Goal: Transaction & Acquisition: Purchase product/service

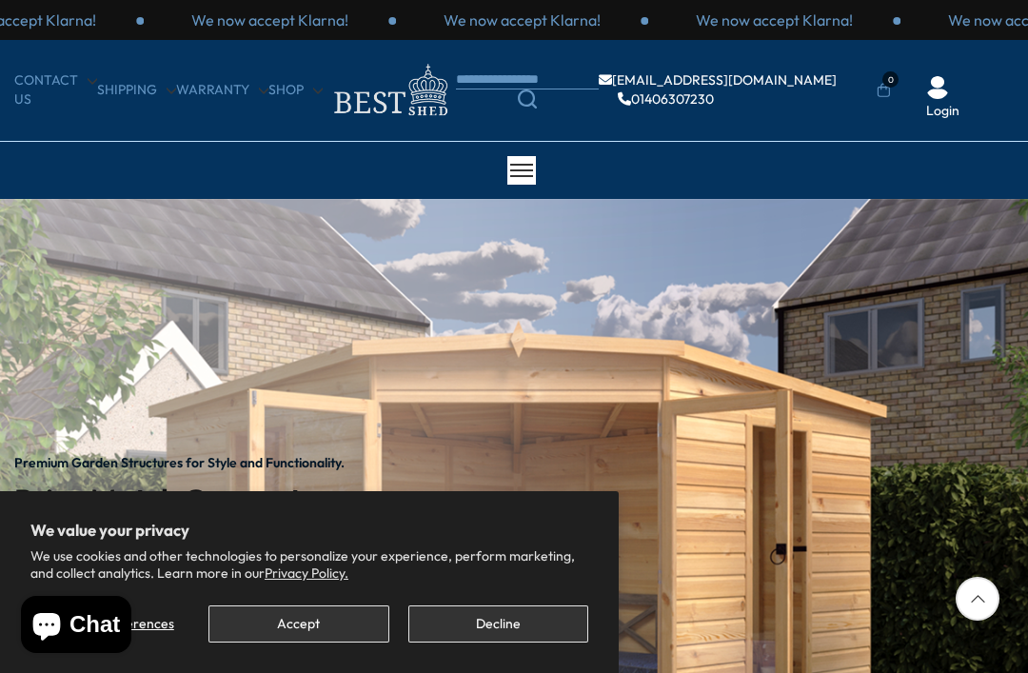
click at [296, 620] on button "Accept" at bounding box center [298, 623] width 180 height 37
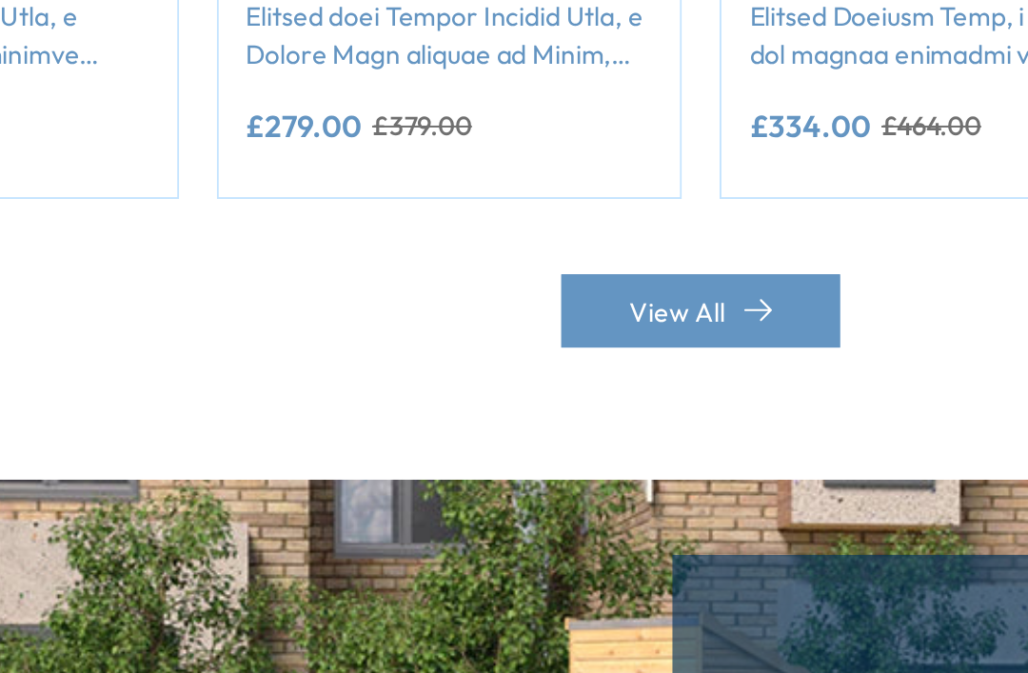
scroll to position [1716, 0]
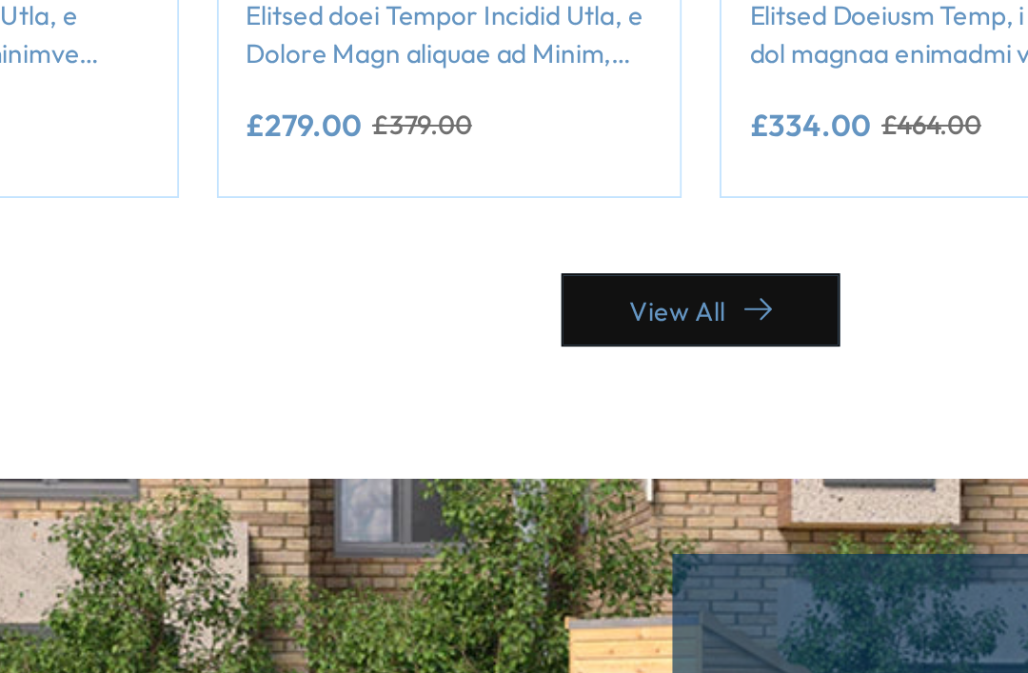
click at [443, 440] on link "View All" at bounding box center [513, 458] width 141 height 37
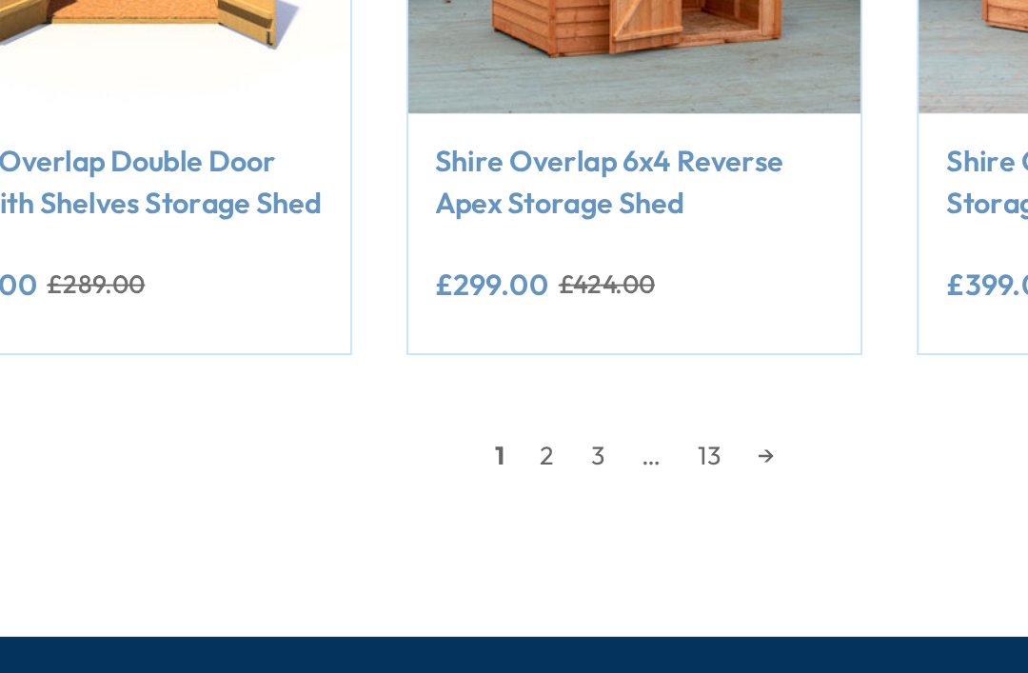
scroll to position [1530, 0]
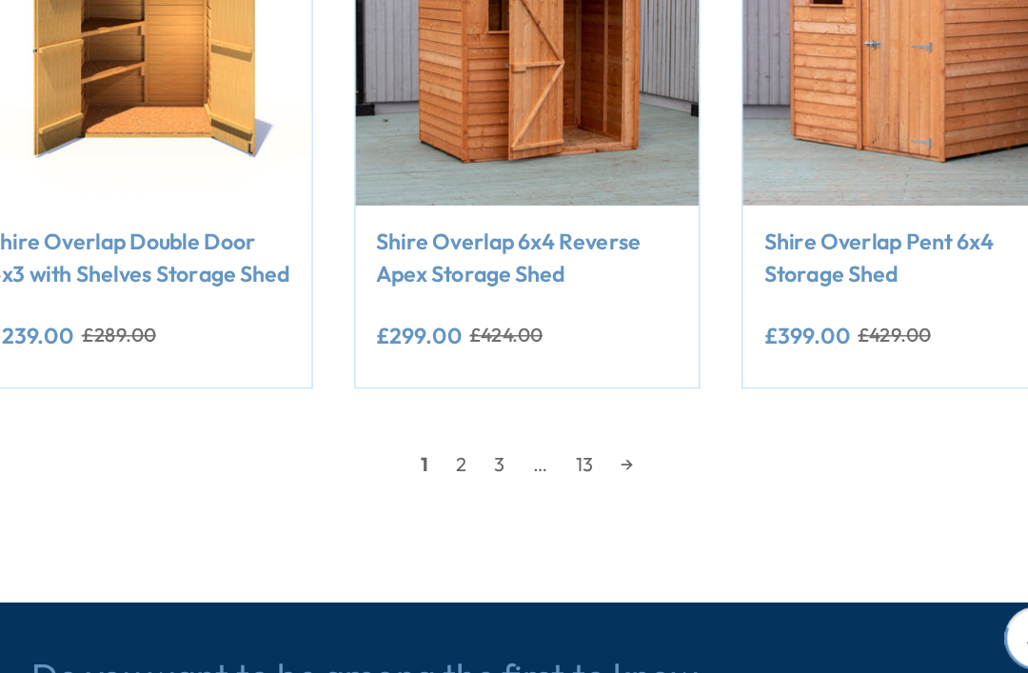
click at [567, 464] on link "2" at bounding box center [580, 478] width 27 height 29
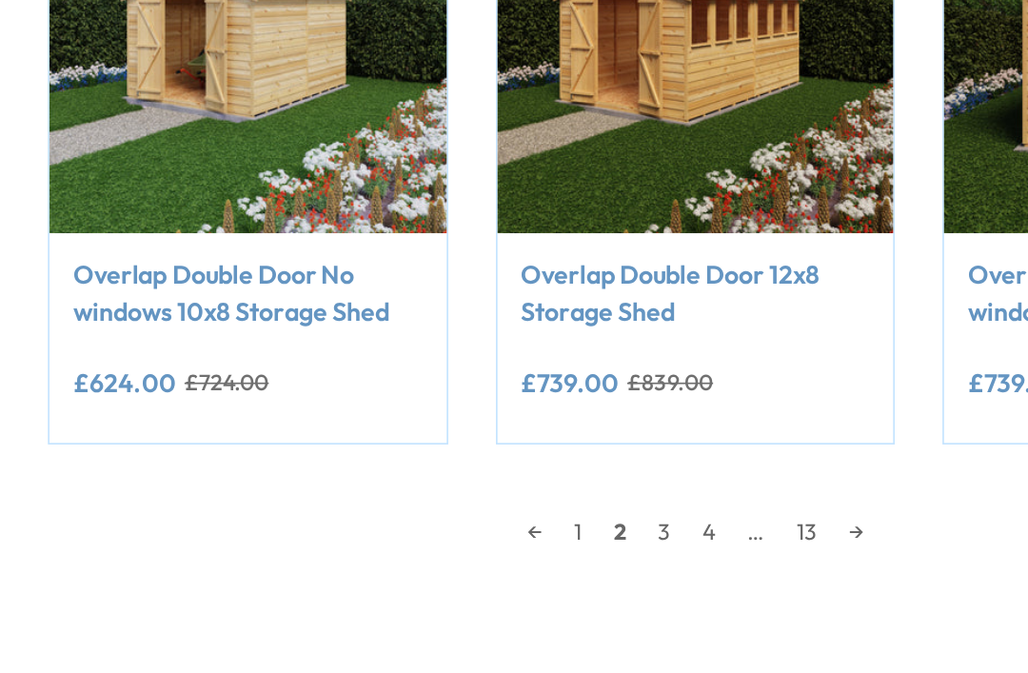
scroll to position [1456, 0]
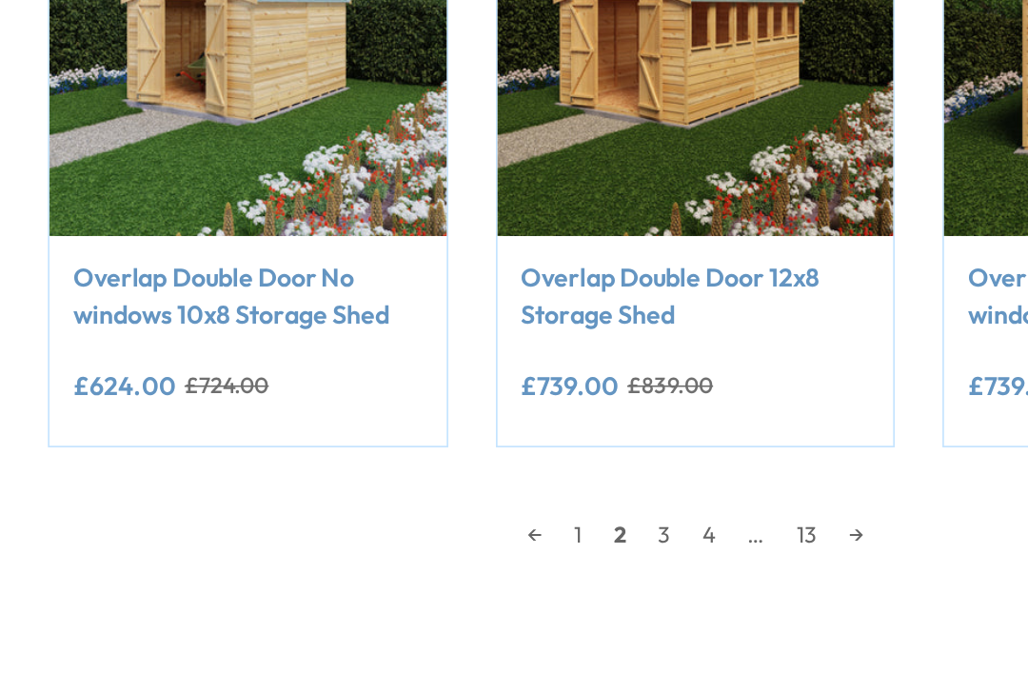
click at [594, 539] on link "3" at bounding box center [607, 553] width 27 height 29
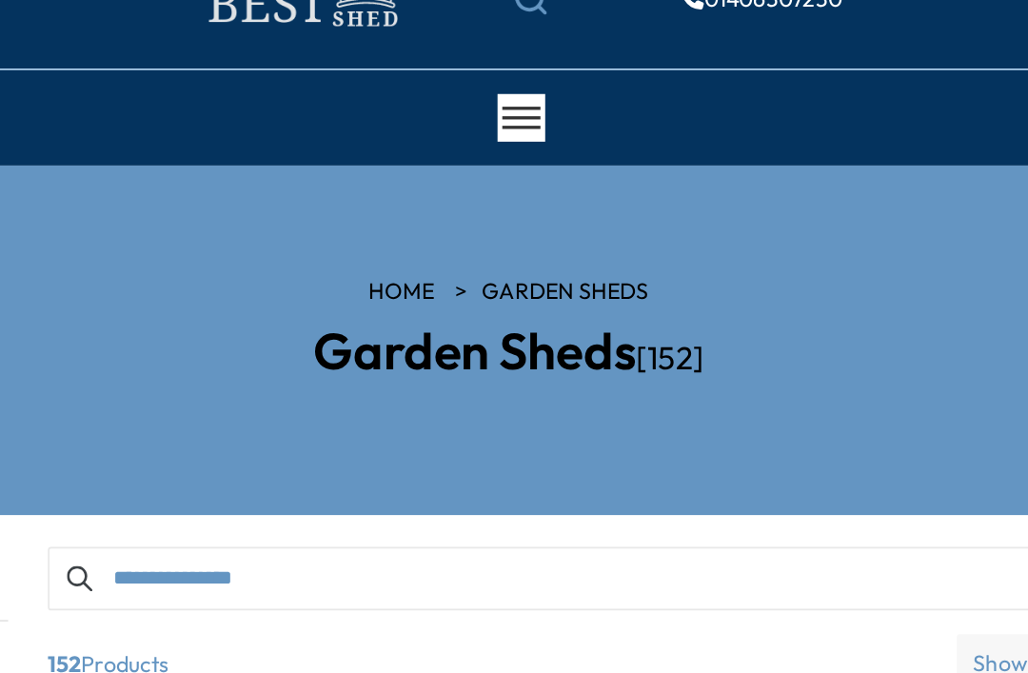
scroll to position [96, 0]
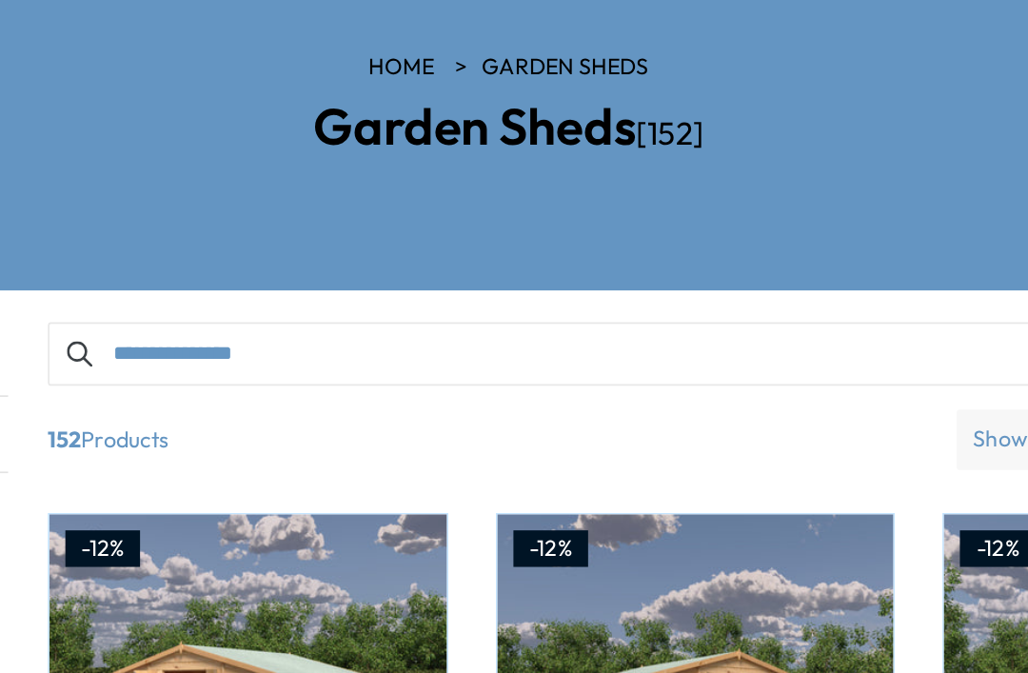
click at [238, 331] on input "Search products" at bounding box center [626, 350] width 776 height 38
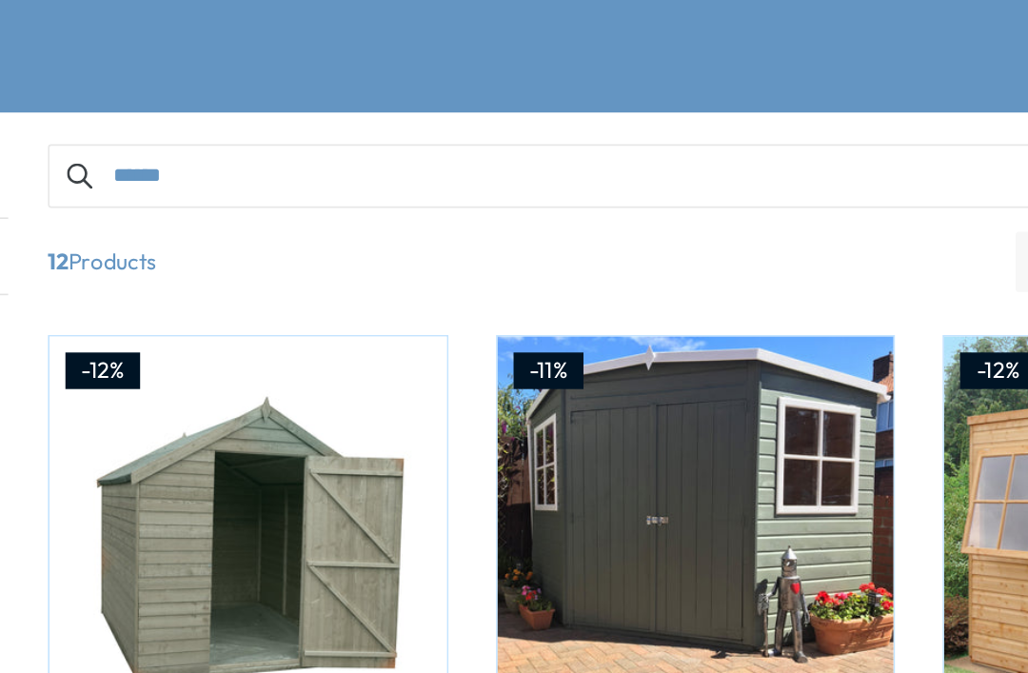
type input "******"
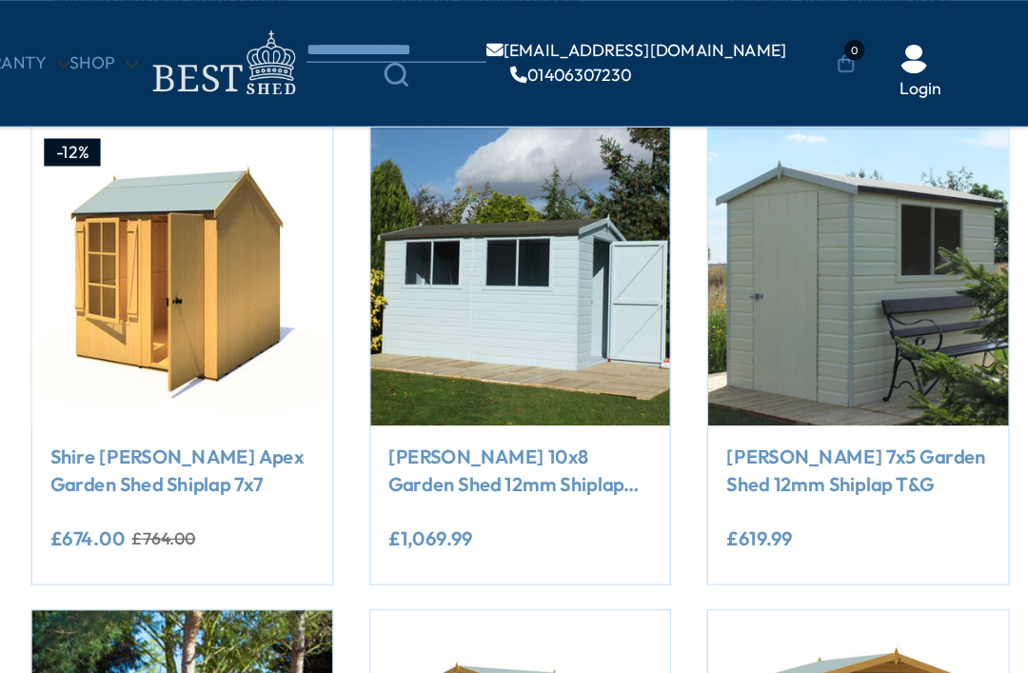
scroll to position [725, 0]
click at [507, 227] on img at bounding box center [626, 219] width 238 height 238
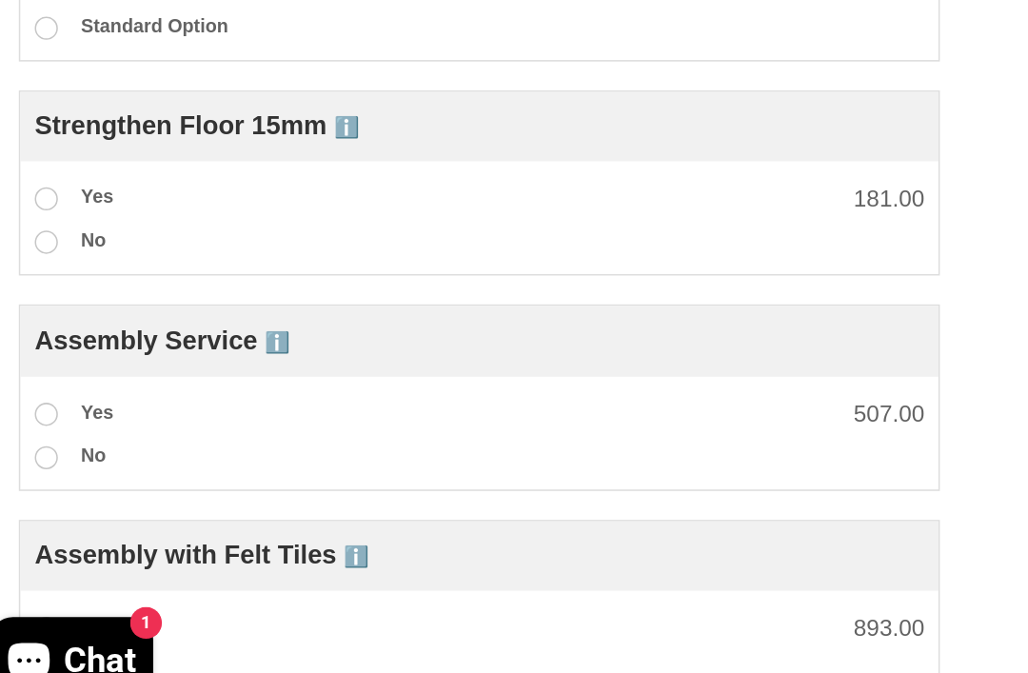
scroll to position [757, 0]
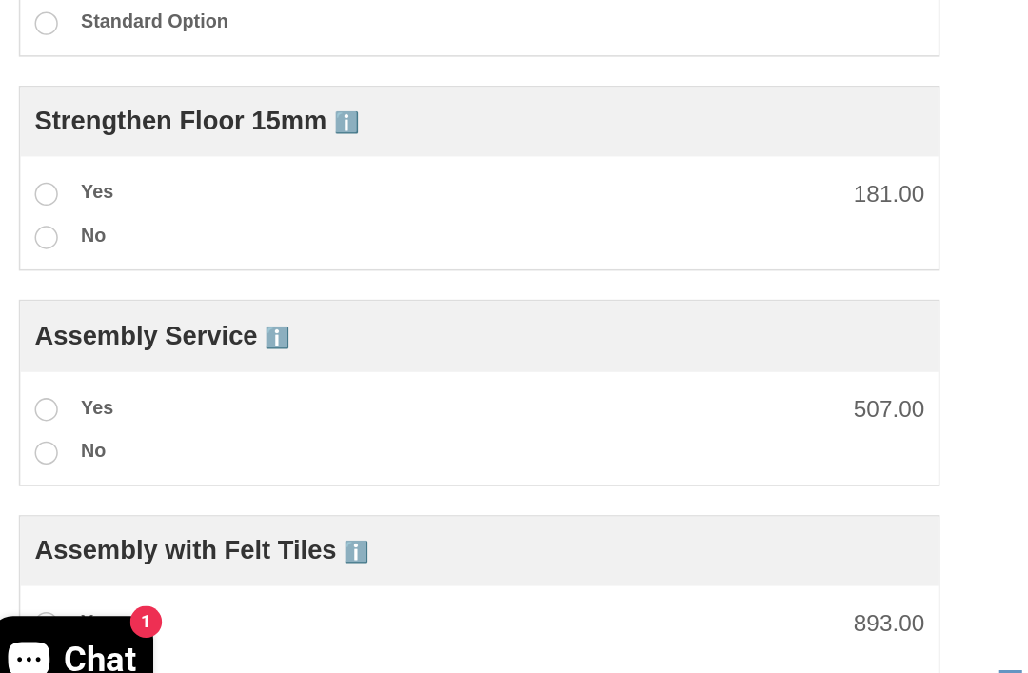
click at [50, 310] on span at bounding box center [57, 317] width 15 height 15
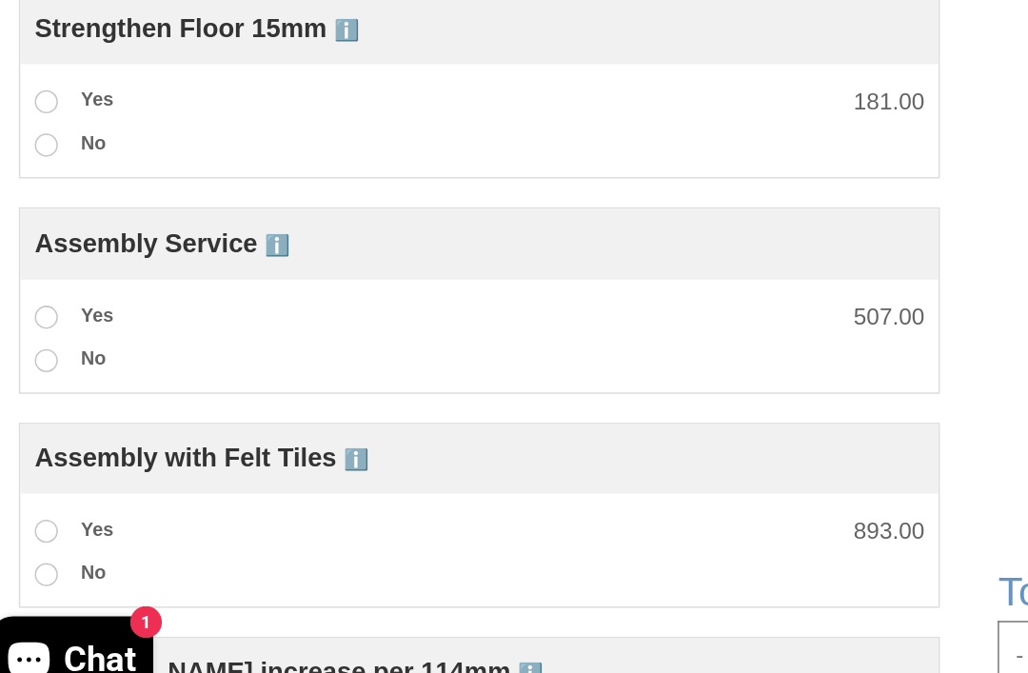
scroll to position [841, 0]
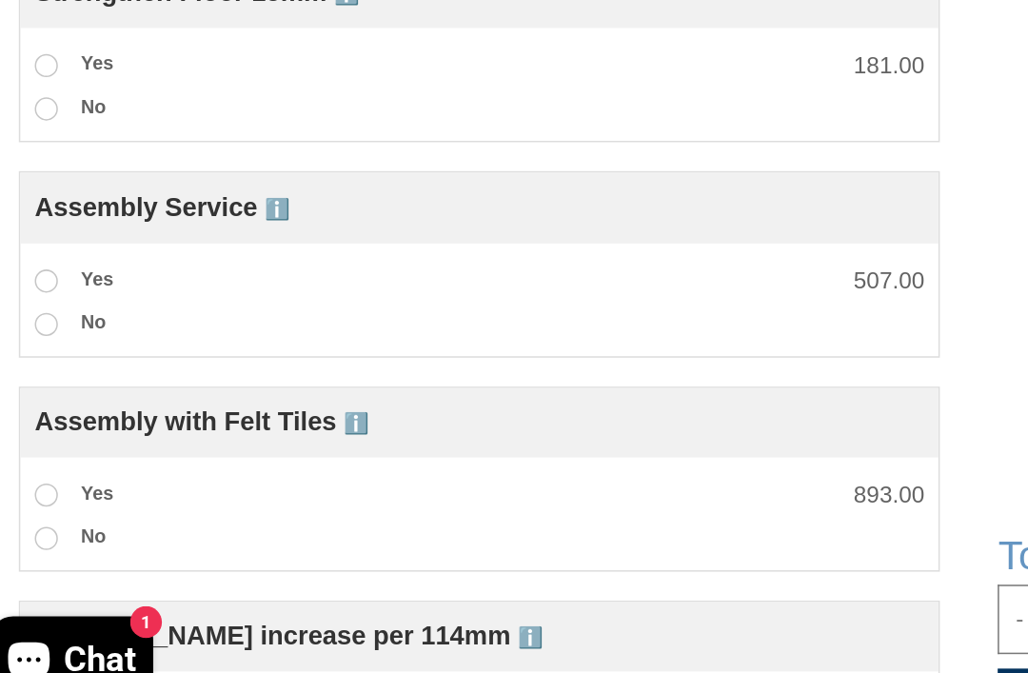
click at [50, 363] on label "Yes" at bounding box center [75, 375] width 51 height 25
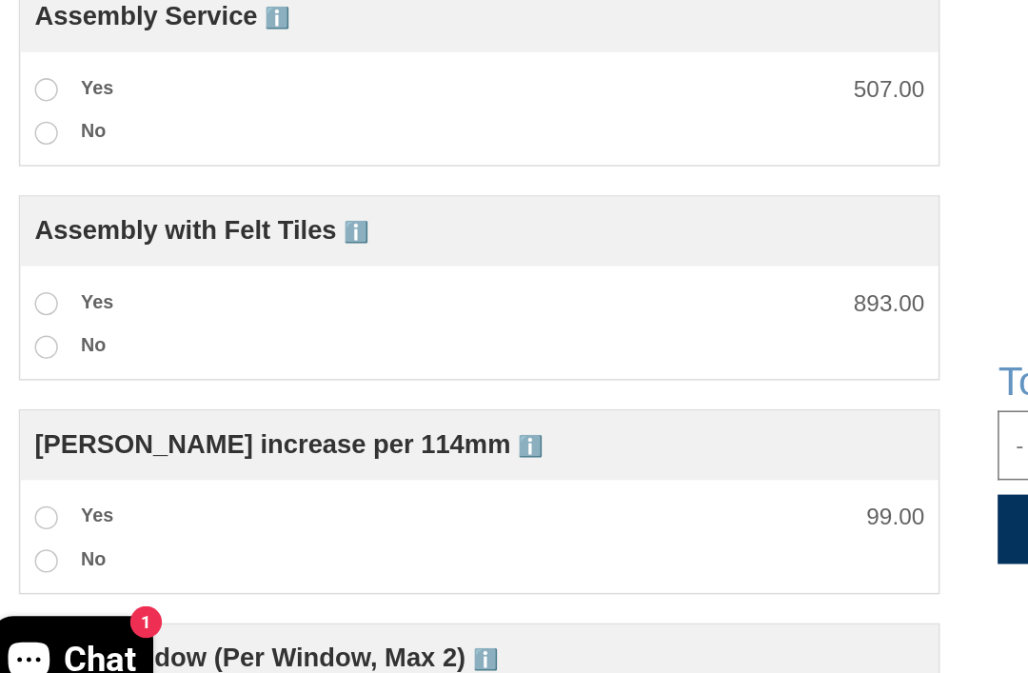
scroll to position [967, 0]
click at [50, 383] on span at bounding box center [57, 390] width 15 height 15
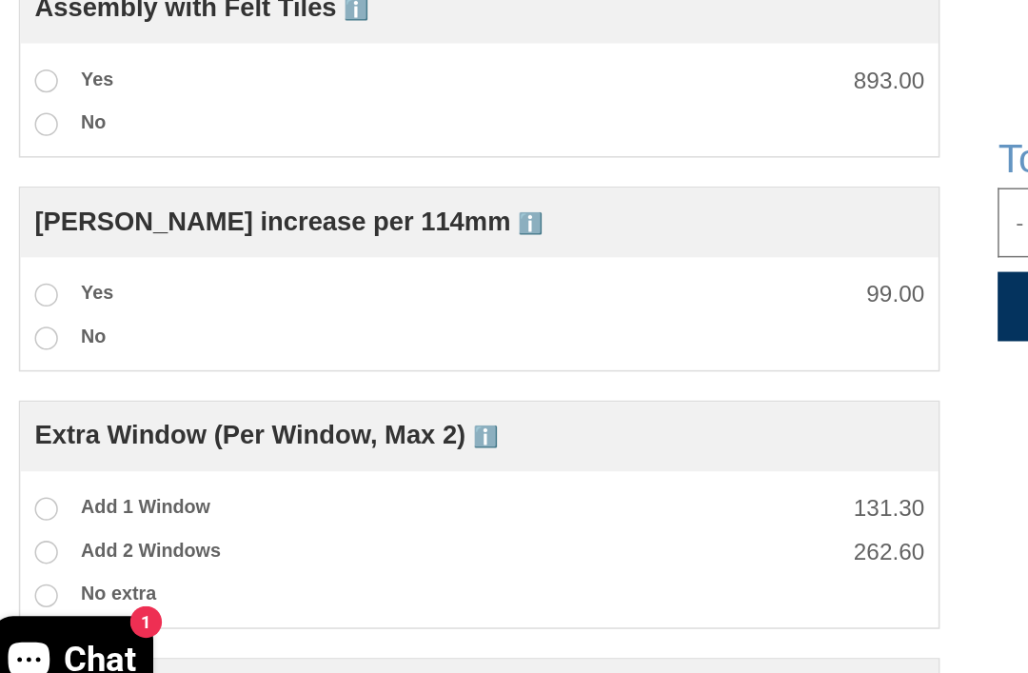
scroll to position [1114, 0]
click at [50, 371] on label "Yes" at bounding box center [75, 383] width 51 height 25
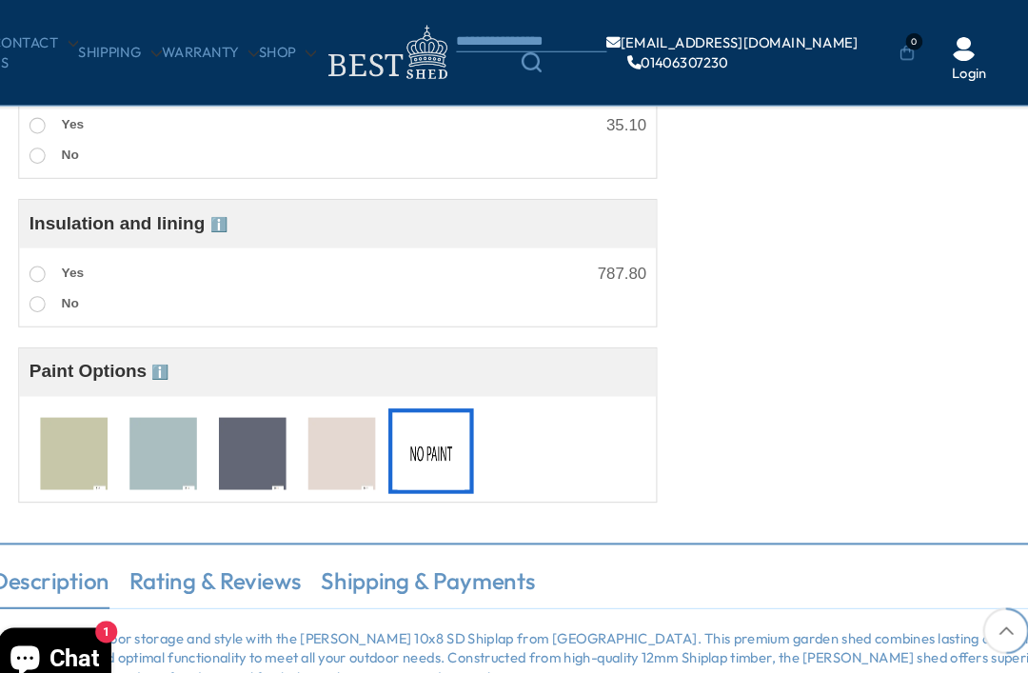
scroll to position [1688, 0]
